Goal: Task Accomplishment & Management: Complete application form

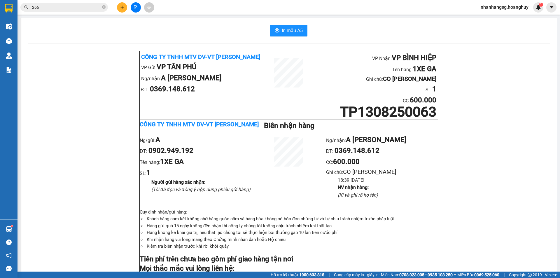
click at [119, 9] on button at bounding box center [122, 7] width 10 height 10
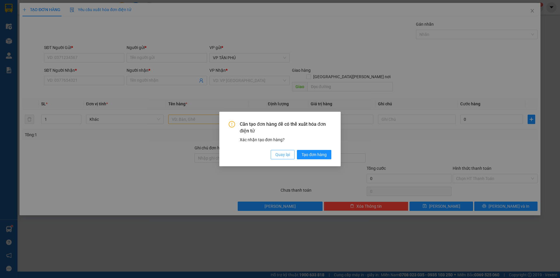
click at [279, 150] on button "Quay lại" at bounding box center [283, 154] width 24 height 9
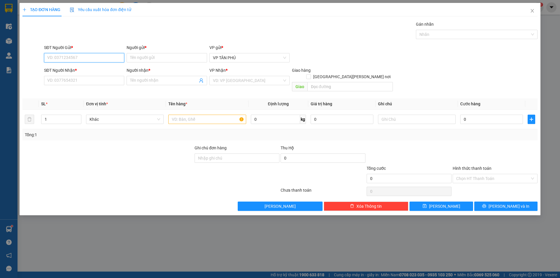
click at [77, 56] on input "SĐT Người Gửi *" at bounding box center [84, 57] width 80 height 9
type input "9"
type input "0972080771"
drag, startPoint x: 61, startPoint y: 74, endPoint x: 127, endPoint y: 55, distance: 68.4
click at [62, 74] on div "0972080771 0972080771 - A" at bounding box center [84, 70] width 80 height 12
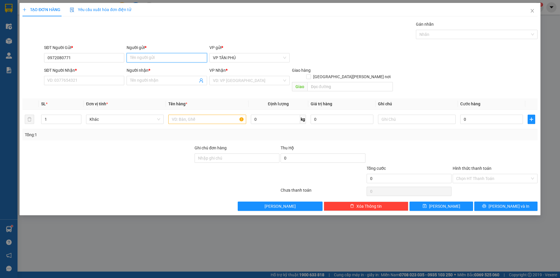
click at [149, 55] on input "Người gửi *" at bounding box center [167, 57] width 80 height 9
click at [150, 55] on input "Người gửi *" at bounding box center [167, 57] width 80 height 9
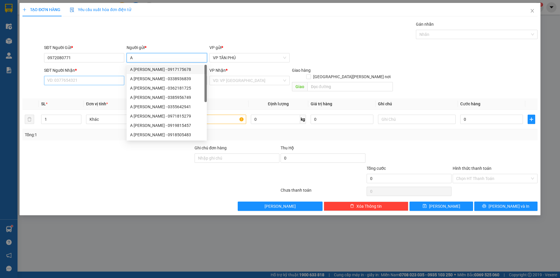
type input "A"
click at [104, 82] on input "SĐT Người Nhận *" at bounding box center [84, 80] width 80 height 9
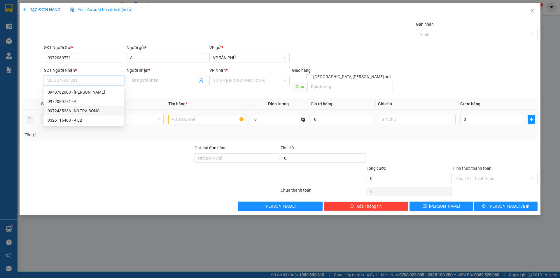
click at [77, 111] on div "0972435236 - N3 TRA BONG" at bounding box center [84, 111] width 73 height 6
type input "0972435236"
type input "N3 TRA BONG"
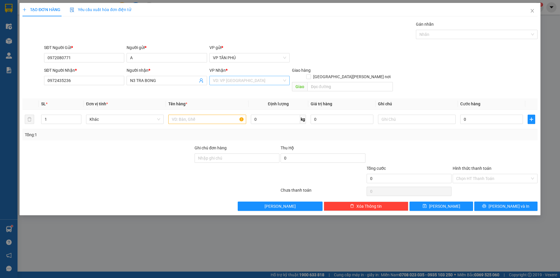
click at [226, 81] on input "search" at bounding box center [247, 80] width 69 height 9
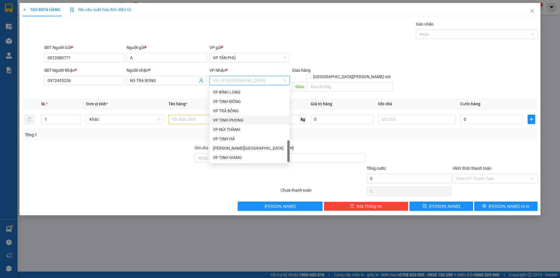
scroll to position [184, 0]
click at [225, 114] on div "VP [PERSON_NAME]" at bounding box center [249, 113] width 73 height 6
click at [225, 115] on input "text" at bounding box center [207, 119] width 78 height 9
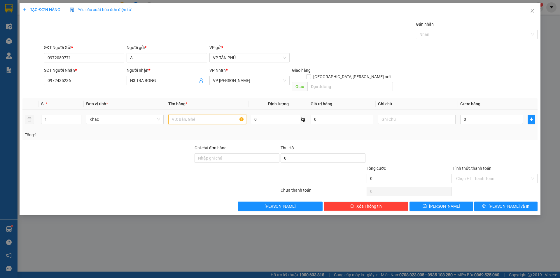
click at [183, 115] on input "text" at bounding box center [207, 119] width 78 height 9
type input "1THUNG GIAY"
click at [476, 115] on input "0" at bounding box center [492, 119] width 63 height 9
type input "08"
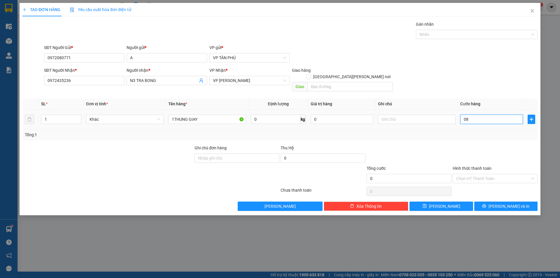
type input "8"
type input "0"
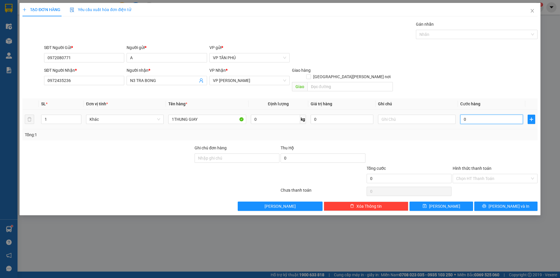
click at [476, 115] on input "0" at bounding box center [492, 119] width 63 height 9
type input "5"
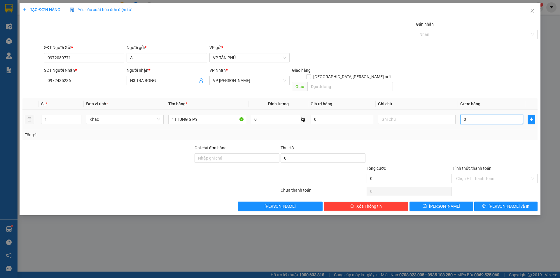
type input "5"
type input "50"
type input "50.000"
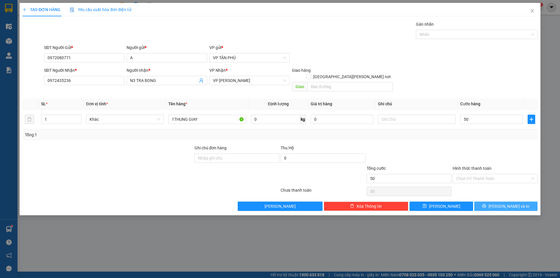
type input "50.000"
click at [502, 202] on button "[PERSON_NAME] và In" at bounding box center [506, 206] width 63 height 9
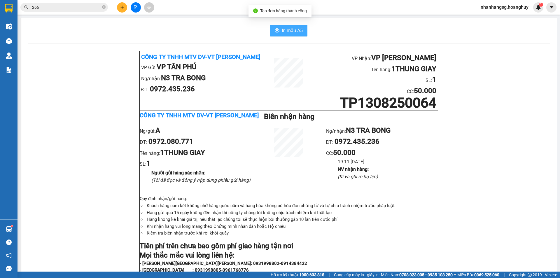
click at [285, 30] on span "In mẫu A5" at bounding box center [292, 30] width 21 height 7
